Goal: Book appointment/travel/reservation

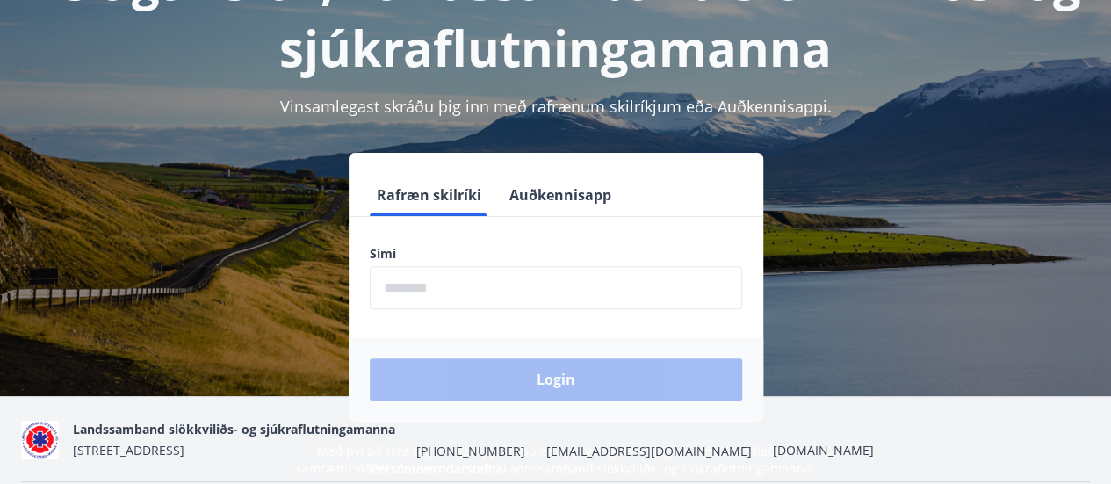
scroll to position [159, 0]
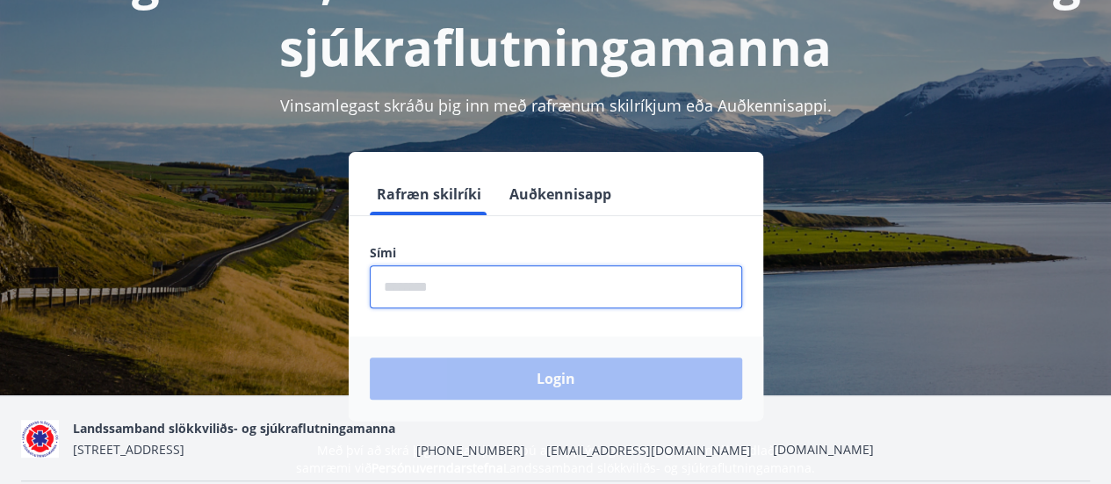
click at [451, 294] on input "phone" at bounding box center [556, 286] width 372 height 43
type input "********"
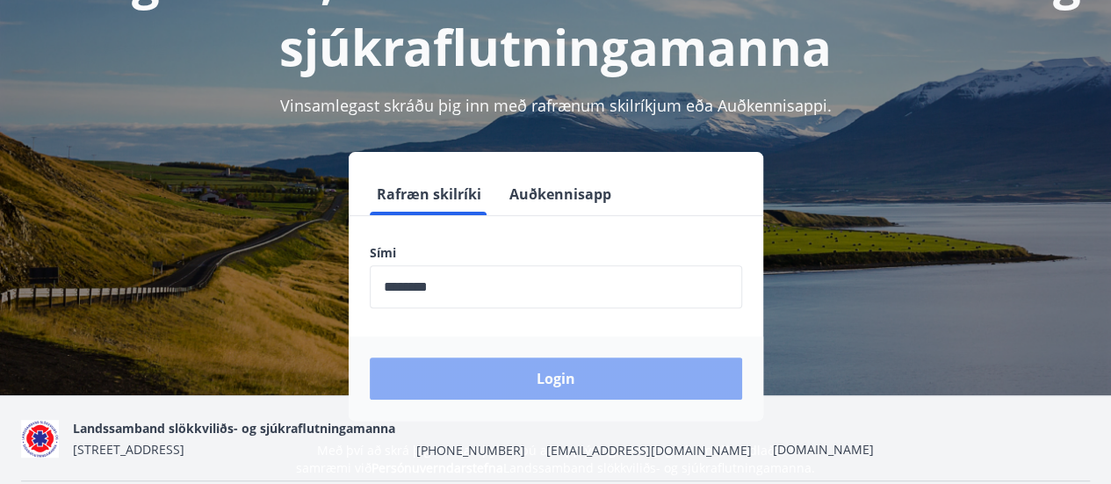
click at [529, 372] on button "Login" at bounding box center [556, 378] width 372 height 42
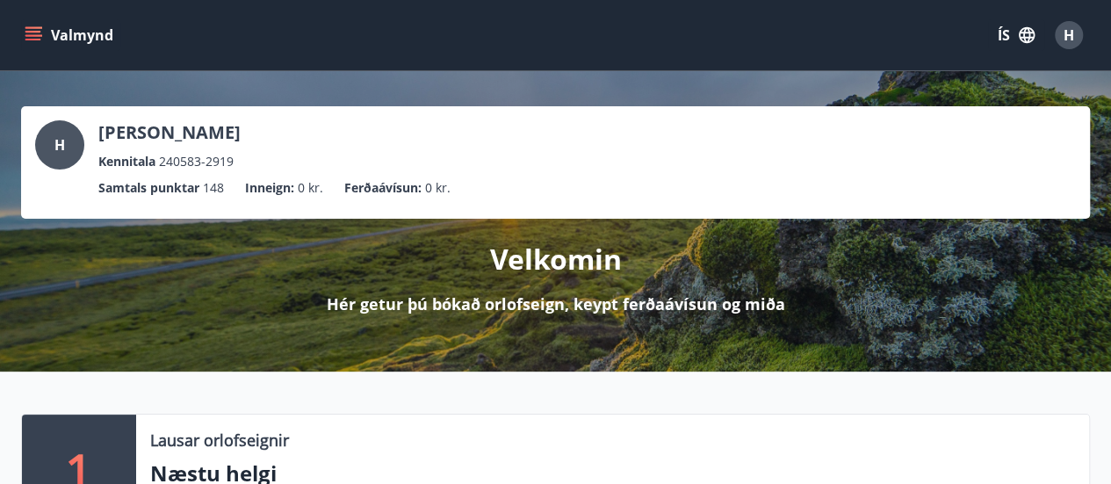
click at [40, 32] on icon "menu" at bounding box center [34, 35] width 18 height 18
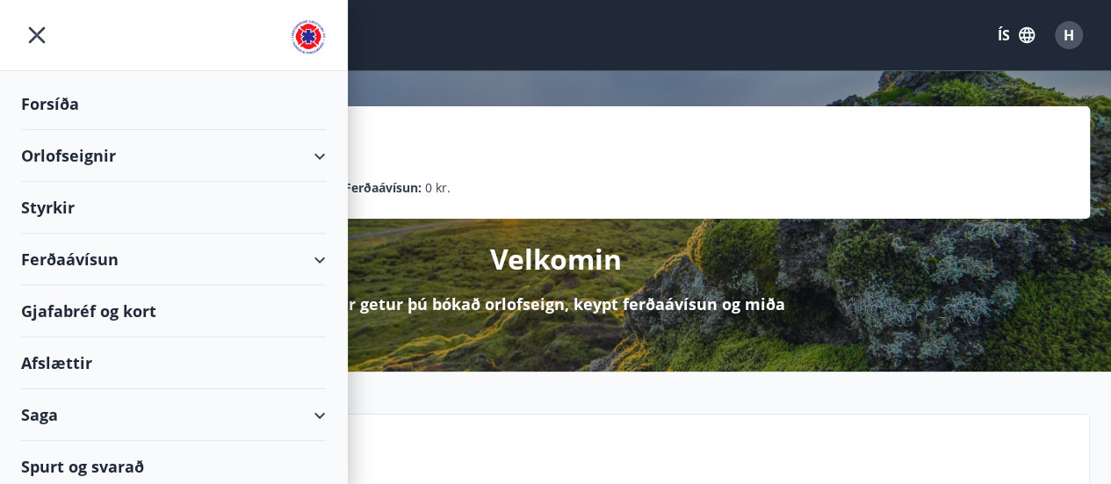
click at [68, 157] on div "Orlofseignir" at bounding box center [173, 156] width 305 height 52
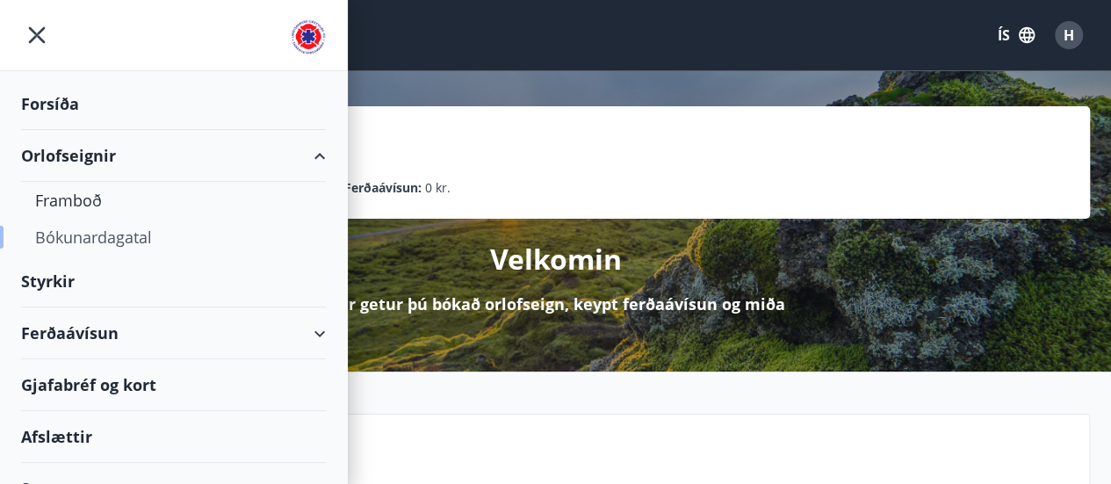
click at [112, 240] on div "Bókunardagatal" at bounding box center [173, 237] width 277 height 37
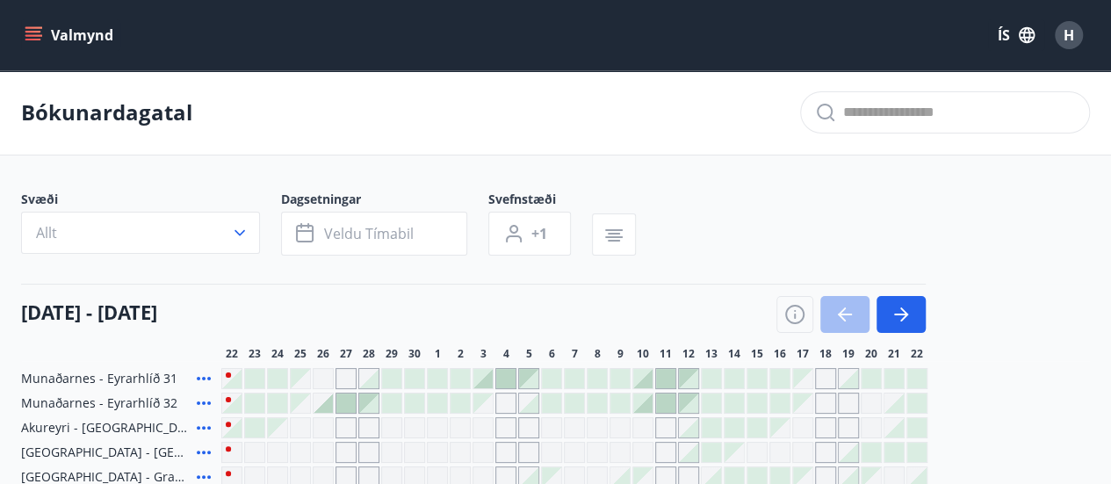
scroll to position [155, 0]
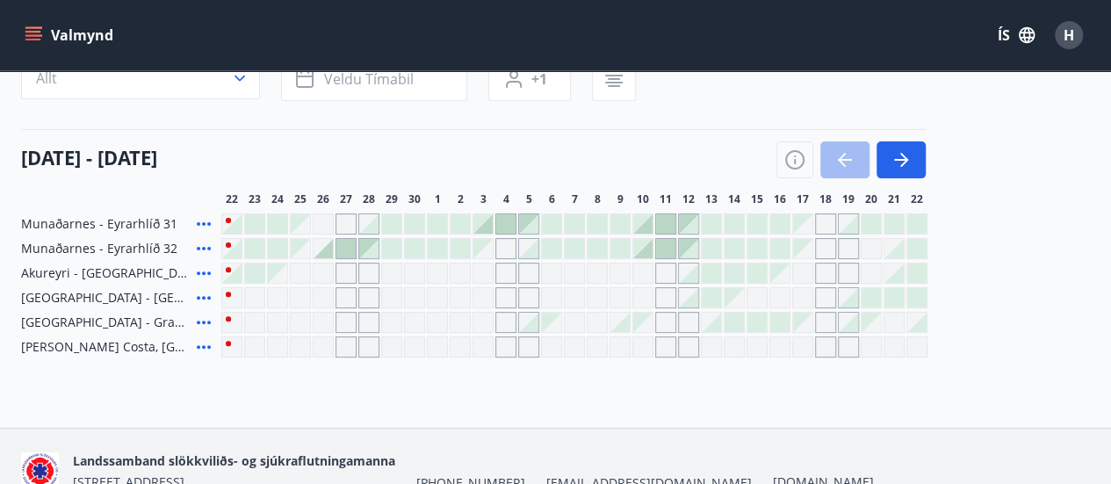
click at [117, 321] on span "[GEOGRAPHIC_DATA] - Grandavegur 42F, íbúð 205" at bounding box center [105, 323] width 169 height 18
click at [912, 147] on button "button" at bounding box center [900, 159] width 49 height 37
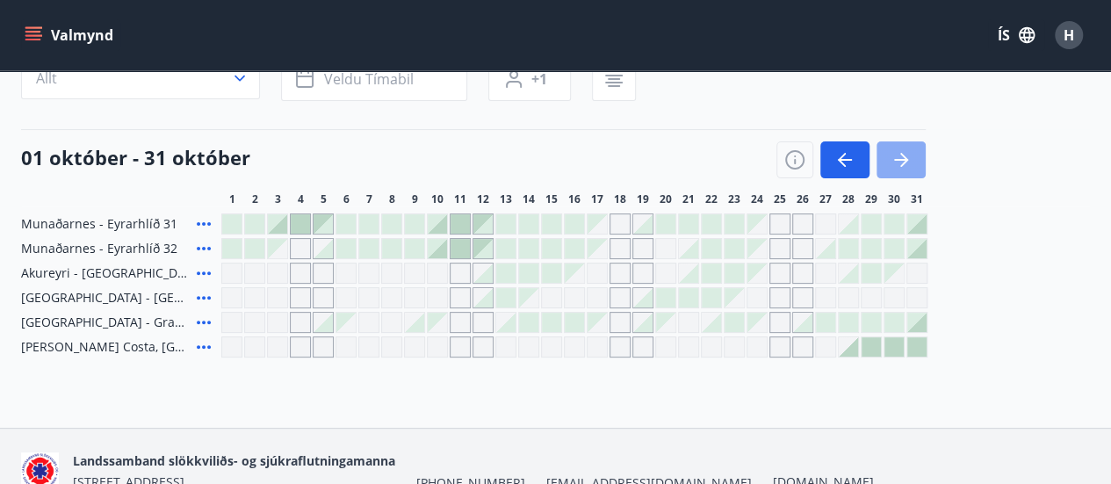
click at [912, 147] on button "button" at bounding box center [900, 159] width 49 height 37
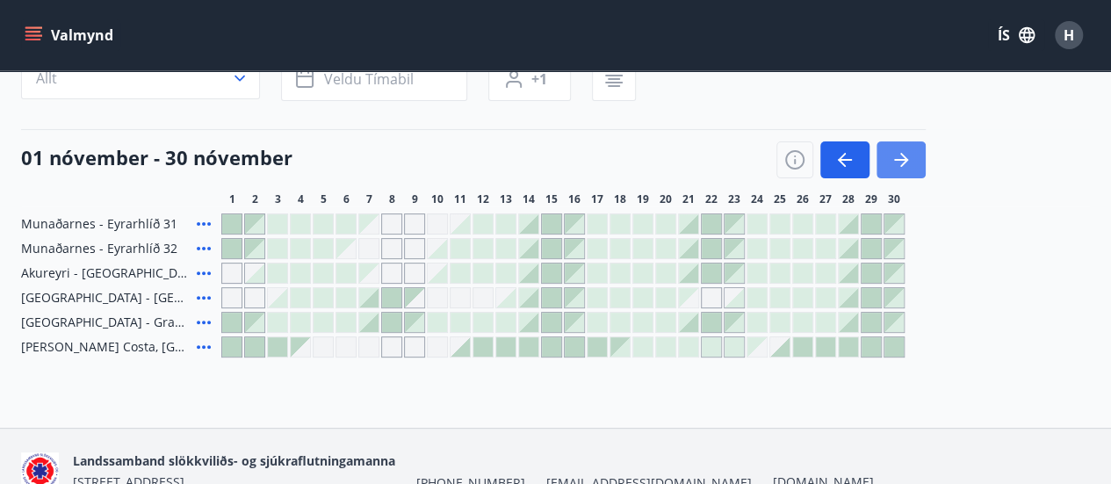
click at [912, 147] on button "button" at bounding box center [900, 159] width 49 height 37
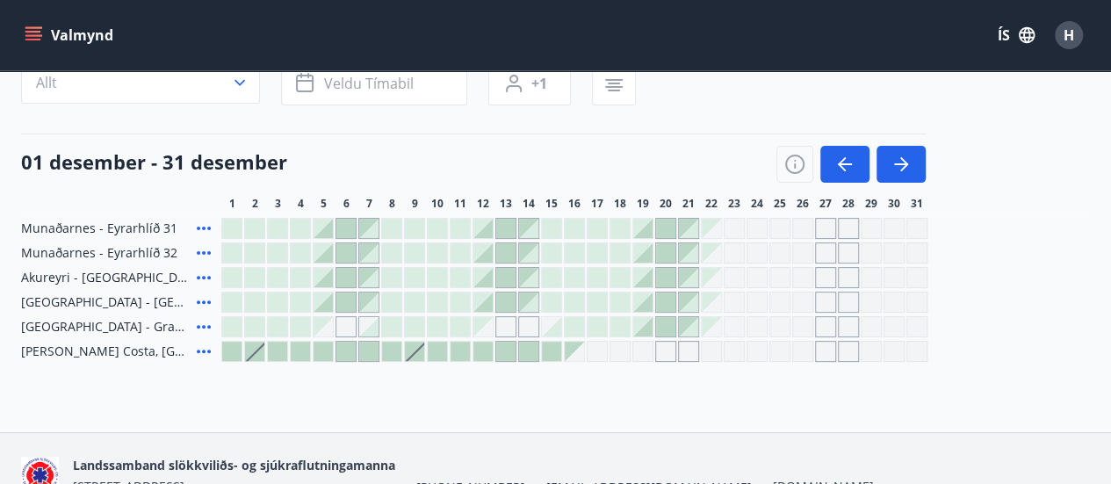
scroll to position [112, 0]
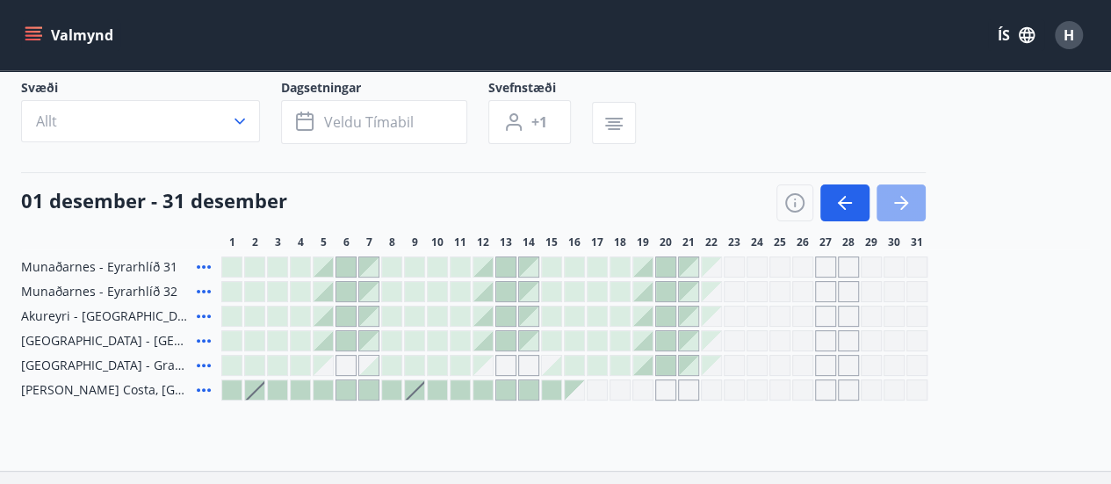
click at [908, 198] on icon "button" at bounding box center [900, 202] width 21 height 21
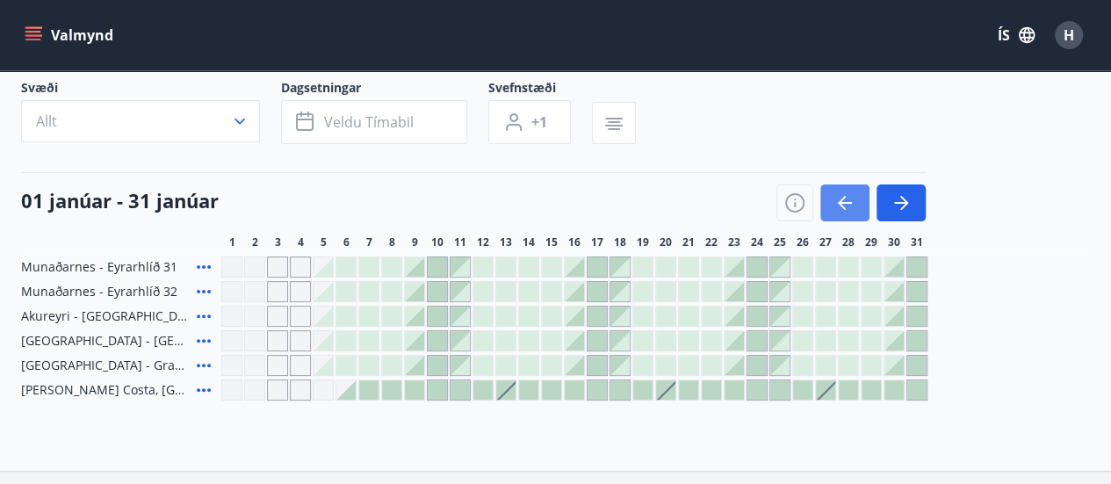
click at [829, 192] on button "button" at bounding box center [844, 202] width 49 height 37
